Goal: Entertainment & Leisure: Consume media (video, audio)

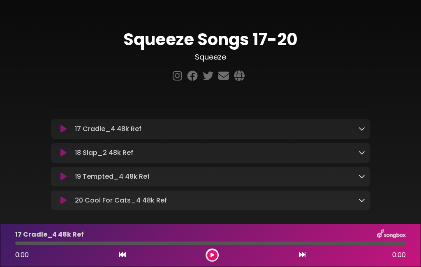
click at [218, 136] on div "17 Cradle_4 48k Ref Loading Track..." at bounding box center [210, 129] width 319 height 20
click at [216, 253] on button at bounding box center [212, 255] width 10 height 10
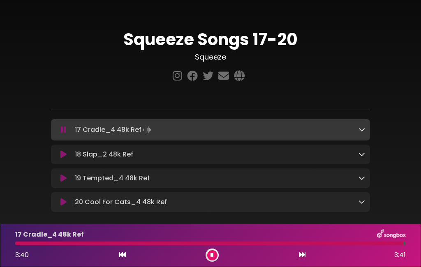
click at [82, 153] on p "18 Slap_2 48k Ref Loading Track..." at bounding box center [104, 154] width 58 height 10
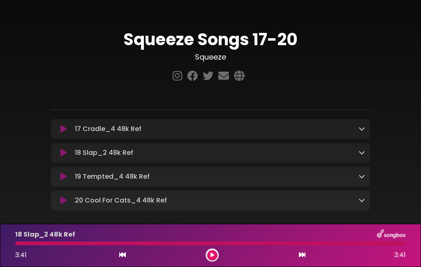
click at [61, 165] on div "17 Cradle_4 48k Ref Loading Track... Name Email" at bounding box center [210, 164] width 319 height 91
click at [57, 155] on button at bounding box center [64, 153] width 16 height 8
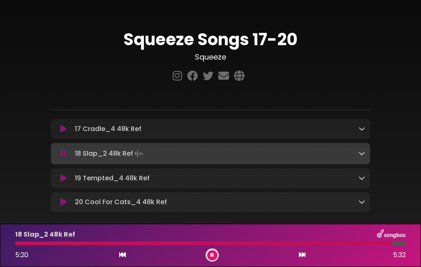
click at [150, 180] on div "19 Tempted_4 48k Ref Loading Track..." at bounding box center [217, 178] width 293 height 10
click at [63, 188] on div "19 Tempted_4 48k Ref Loading Track..." at bounding box center [210, 178] width 319 height 20
click at [67, 180] on icon at bounding box center [63, 178] width 6 height 8
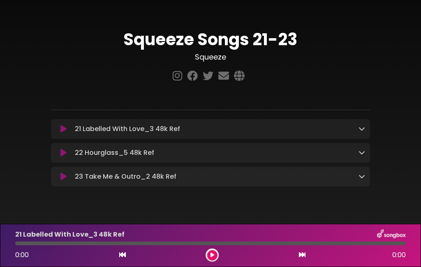
click at [151, 132] on p "21 Labelled With Love_3 48k Ref Loading Track..." at bounding box center [127, 129] width 105 height 10
click at [119, 130] on p "21 Labelled With Love_3 48k Ref Loading Track..." at bounding box center [127, 129] width 105 height 10
click at [65, 130] on icon at bounding box center [63, 129] width 6 height 8
